Goal: Navigation & Orientation: Find specific page/section

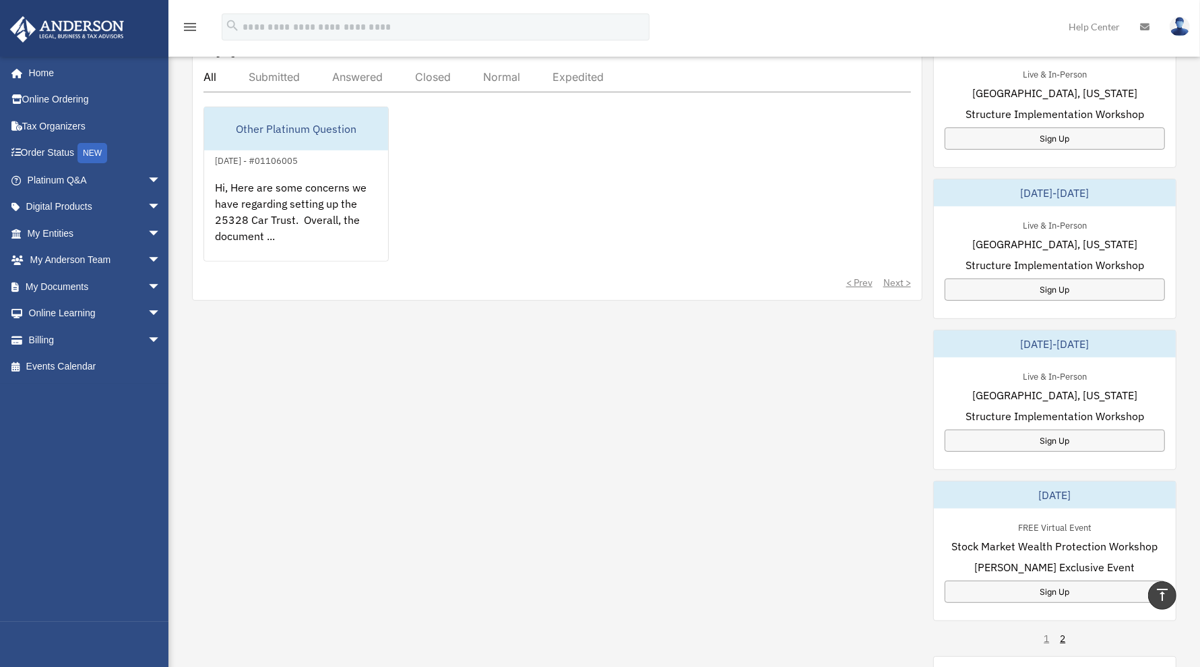
scroll to position [253, 0]
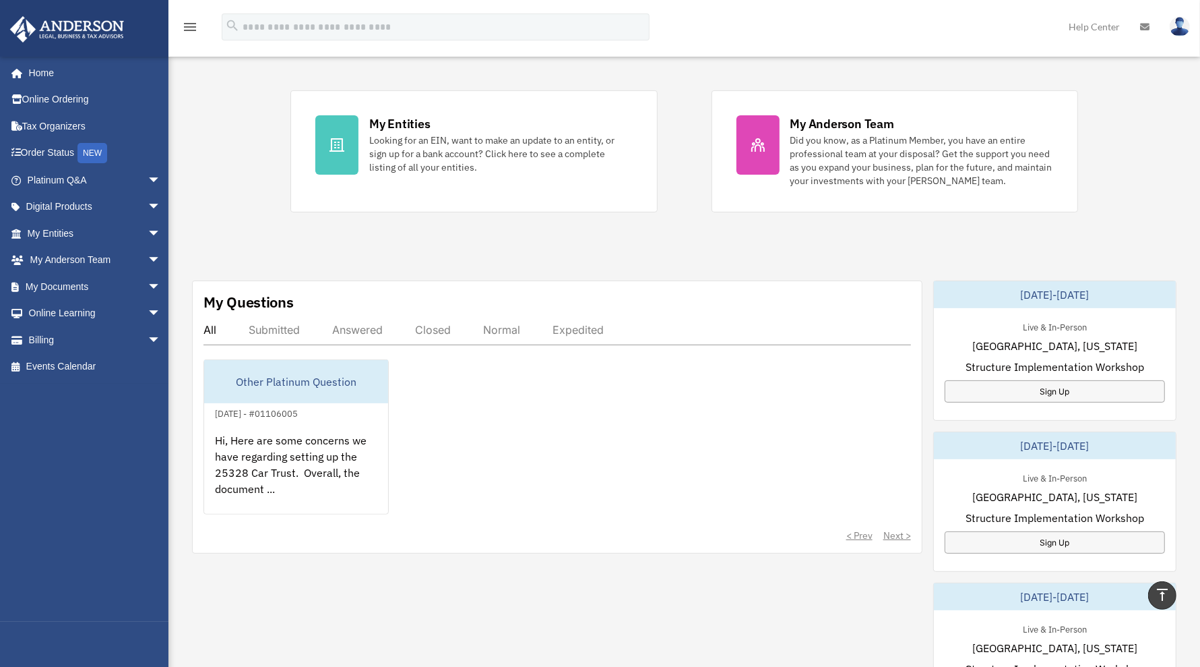
click at [148, 258] on span "arrow_drop_down" at bounding box center [161, 261] width 27 height 28
click at [148, 226] on span "arrow_drop_down" at bounding box center [161, 234] width 27 height 28
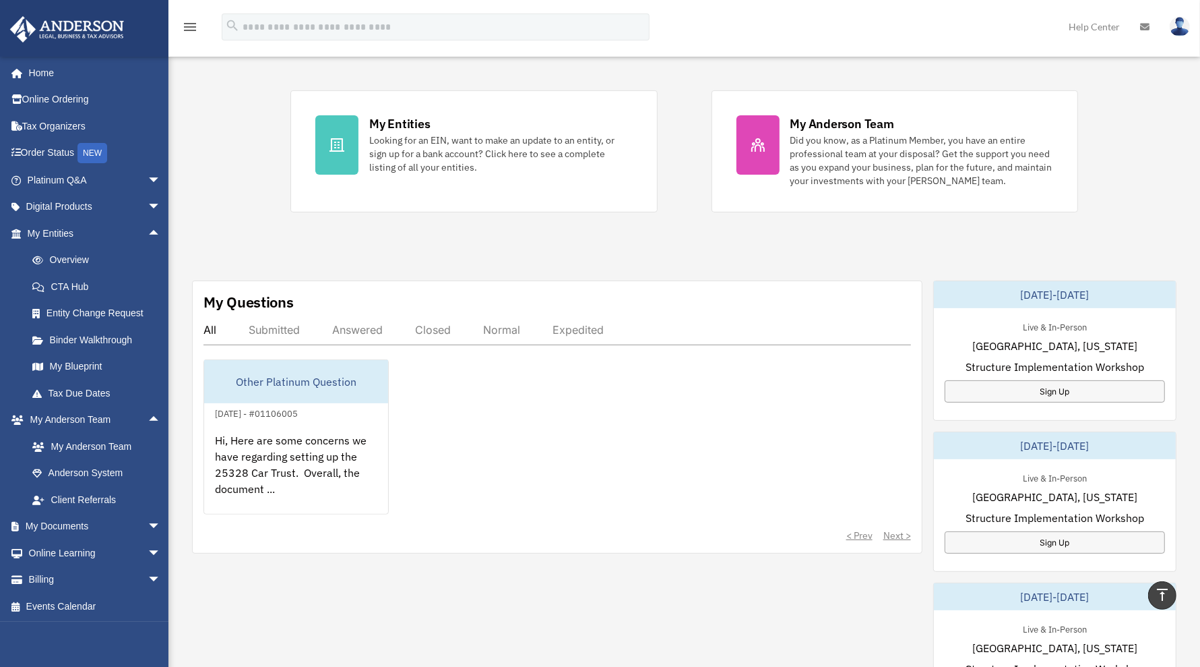
click at [78, 361] on link "My Blueprint" at bounding box center [100, 366] width 162 height 27
